Goal: Entertainment & Leisure: Browse casually

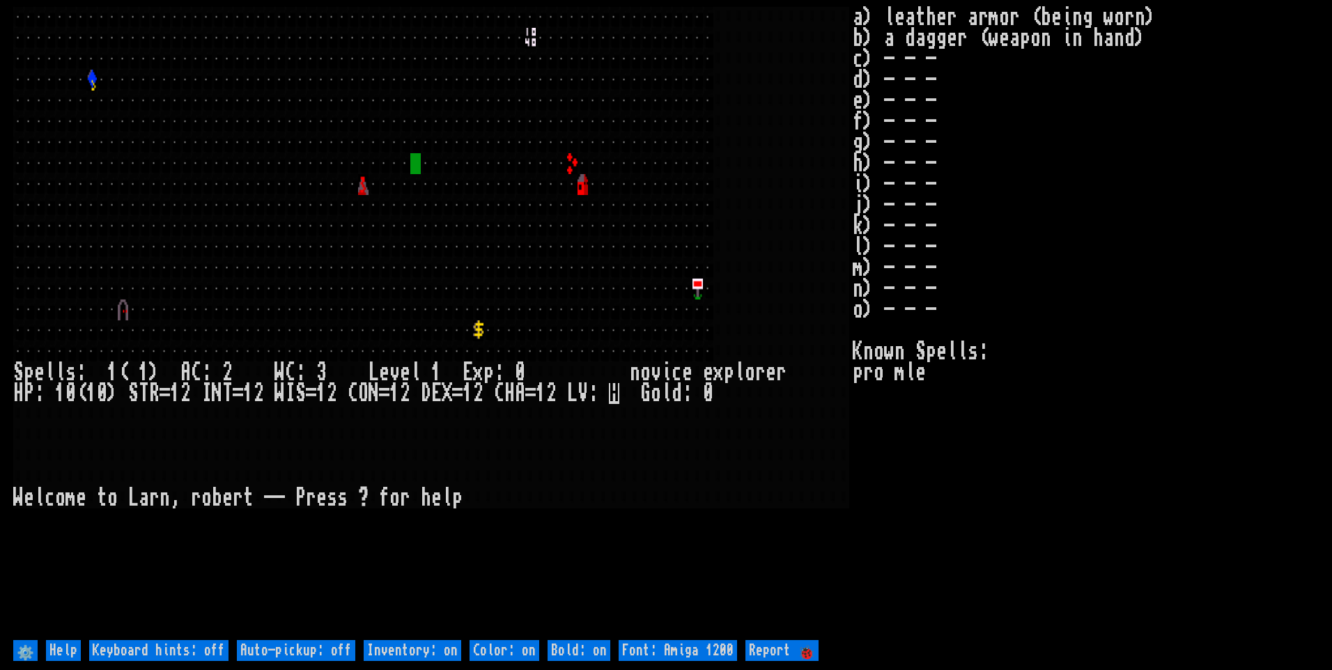
click at [322, 646] on off "Auto-pickup: off" at bounding box center [296, 650] width 118 height 21
type off "Auto-pickup: on"
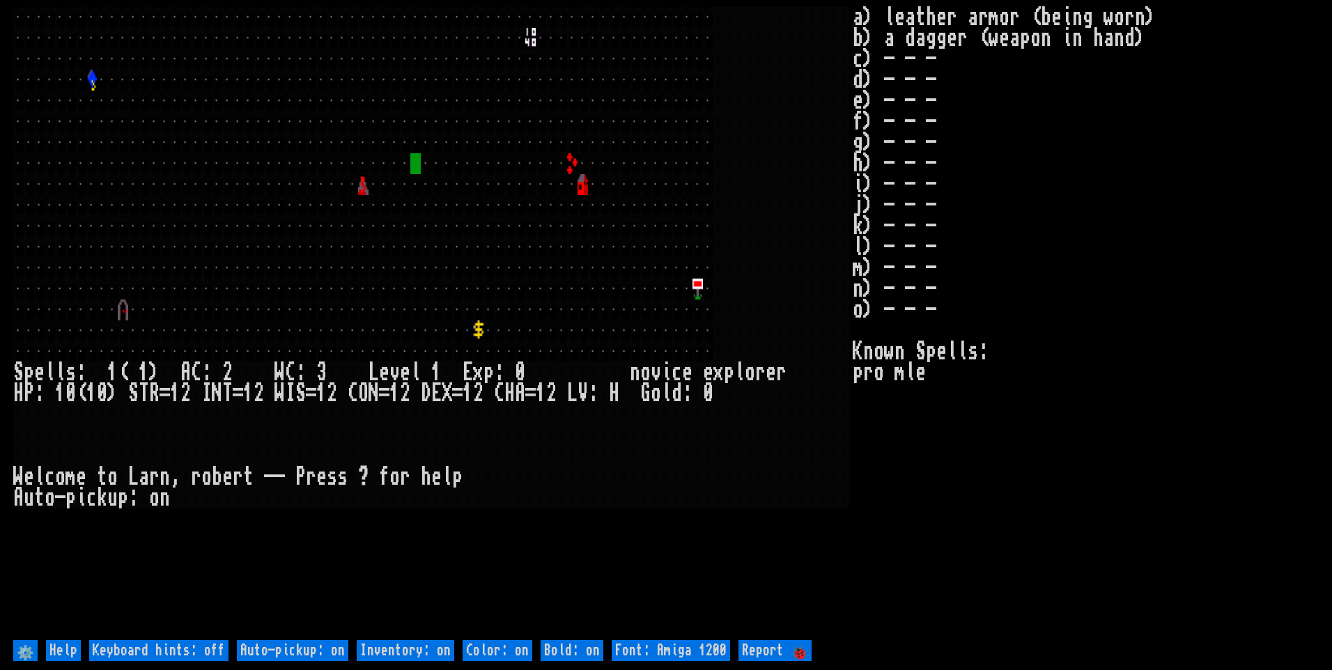
click at [410, 656] on on "Inventory: on" at bounding box center [406, 650] width 98 height 21
type on "Inventory: off"
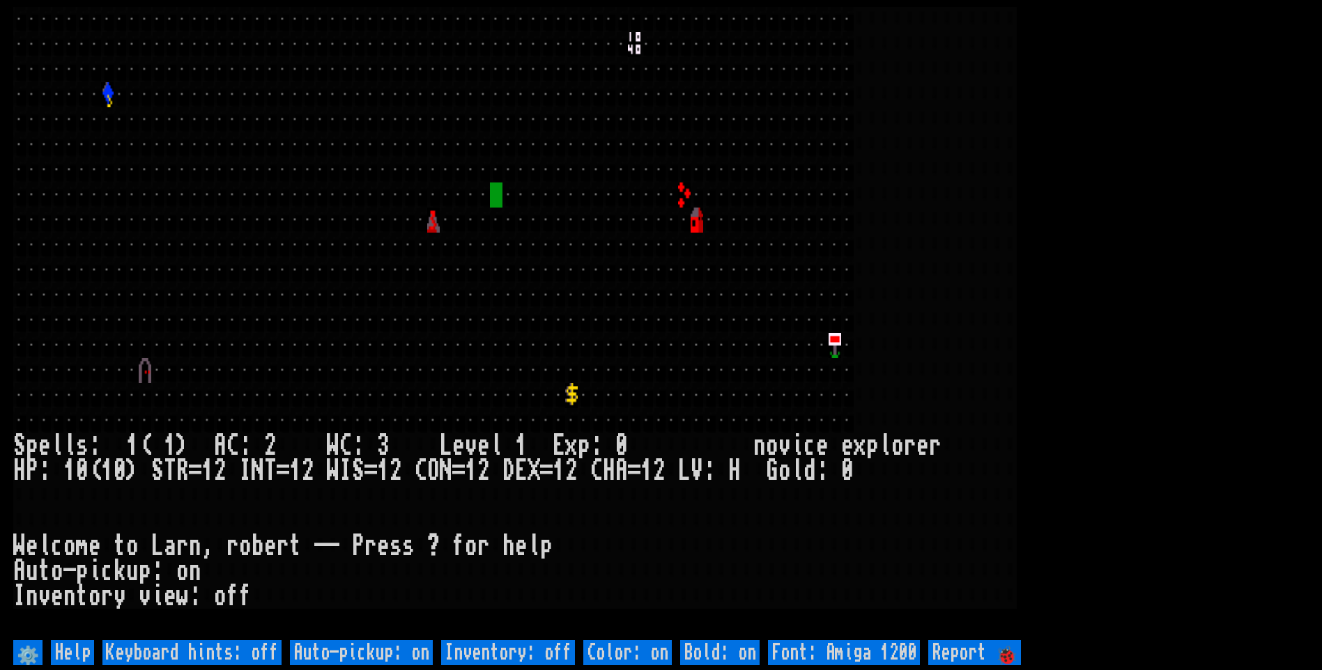
click at [1319, 330] on larngrid at bounding box center [661, 335] width 1322 height 670
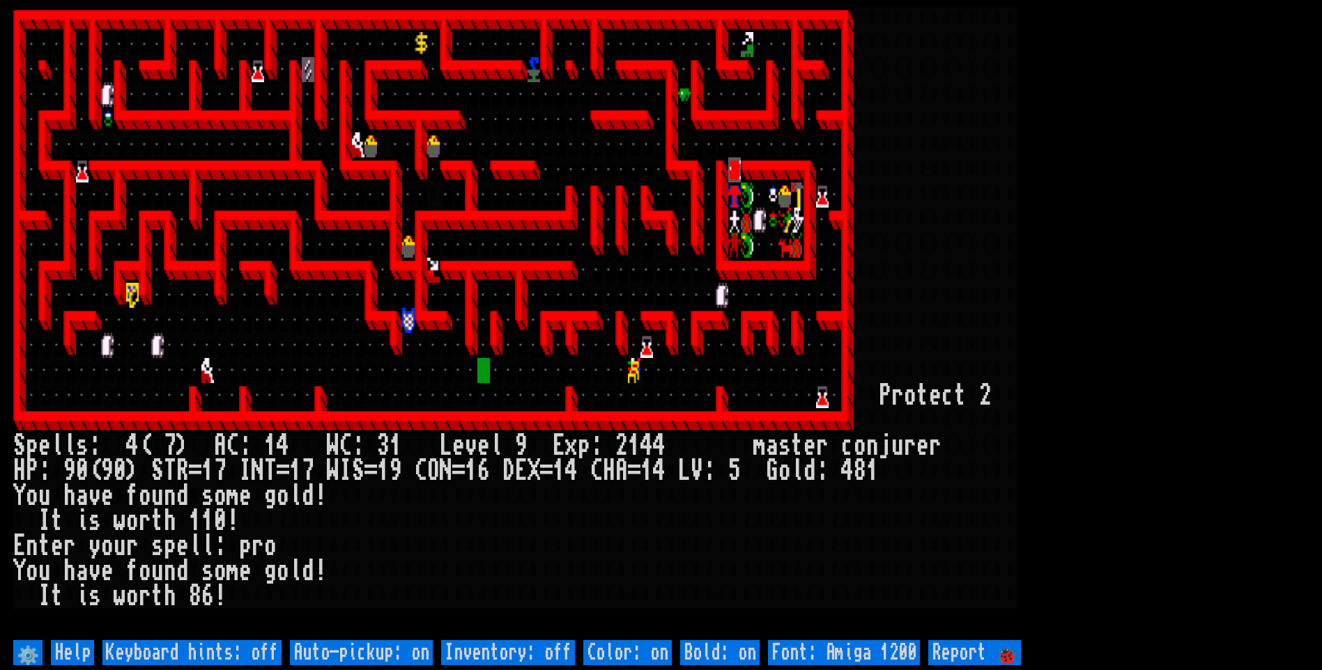
drag, startPoint x: 0, startPoint y: 0, endPoint x: 1320, endPoint y: 330, distance: 1360.7
